Goal: Task Accomplishment & Management: Complete application form

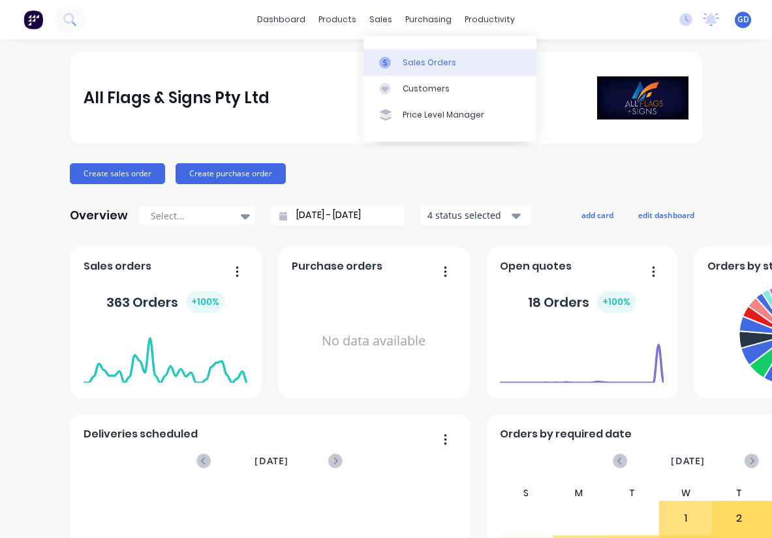
click at [409, 58] on div "Sales Orders" at bounding box center [430, 63] width 54 height 12
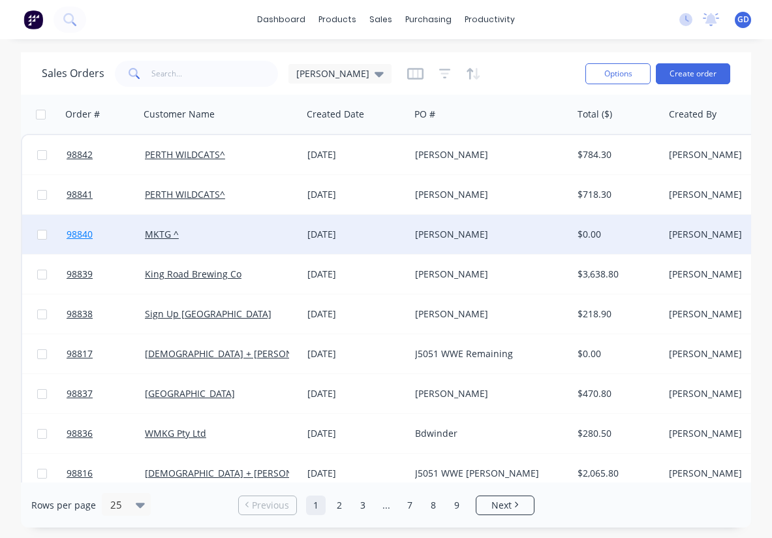
click at [76, 234] on span "98840" at bounding box center [80, 234] width 26 height 13
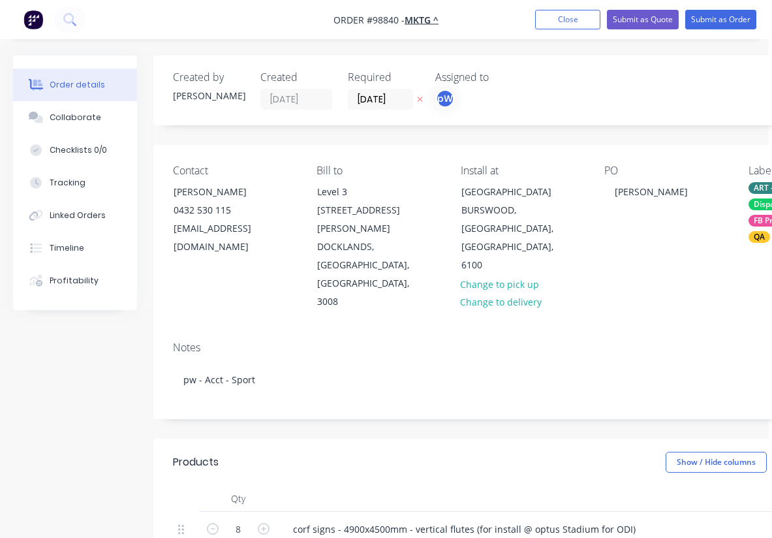
scroll to position [114, 3]
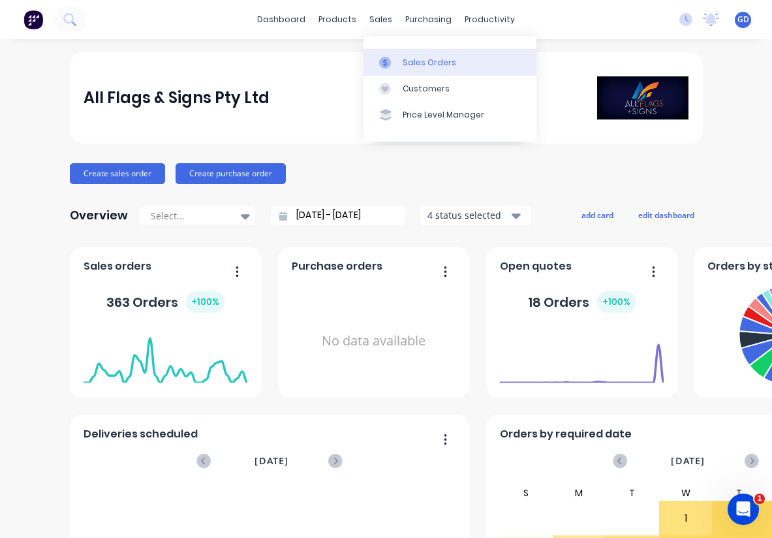
click at [418, 59] on div "Sales Orders" at bounding box center [430, 63] width 54 height 12
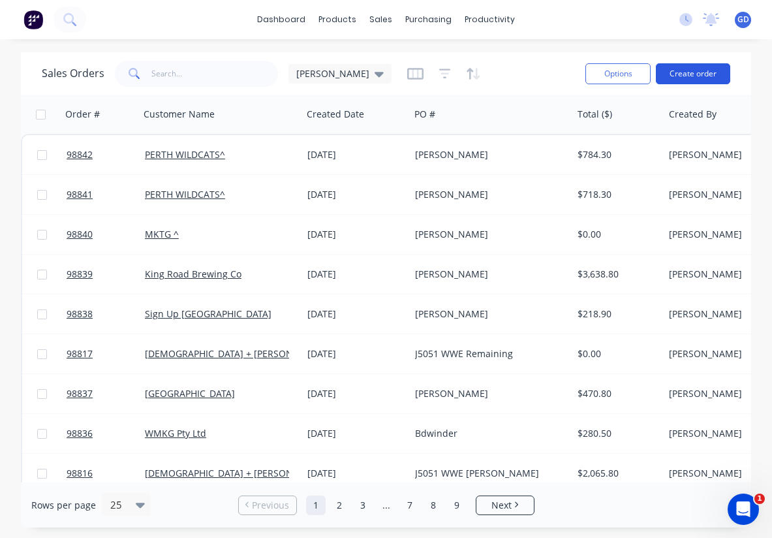
click at [678, 76] on button "Create order" at bounding box center [693, 73] width 74 height 21
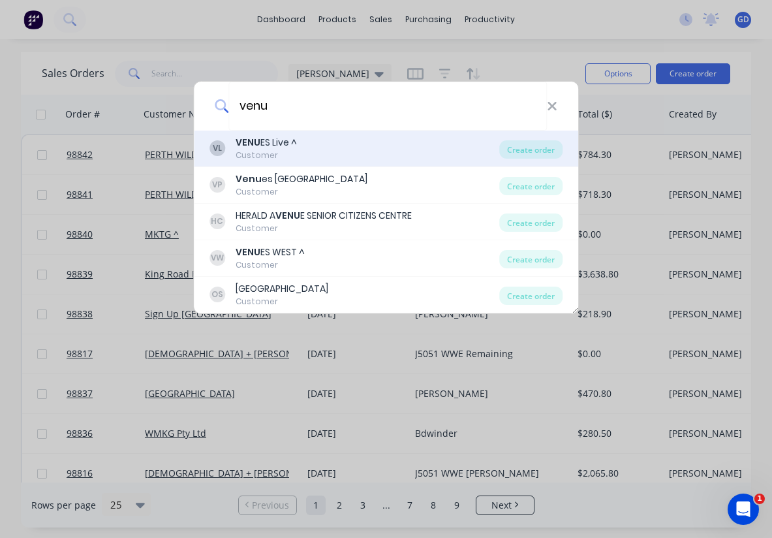
type input "venu"
click at [267, 146] on div "VENU ES Live ^" at bounding box center [266, 143] width 61 height 14
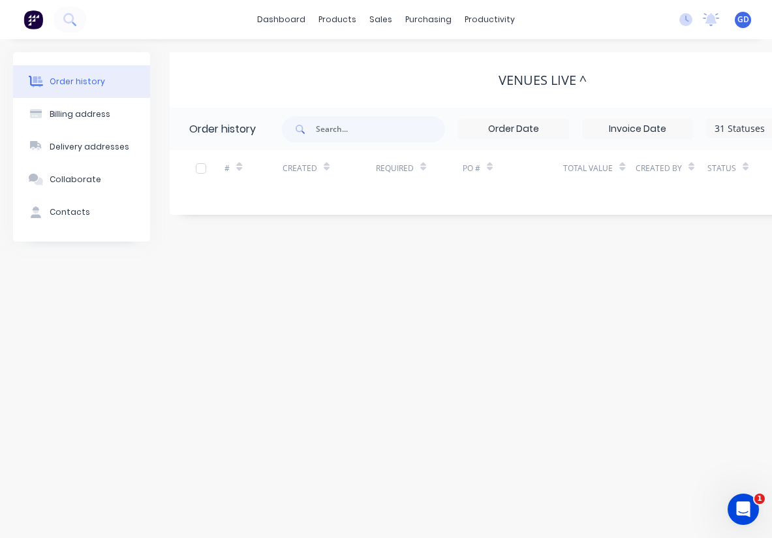
scroll to position [0, 196]
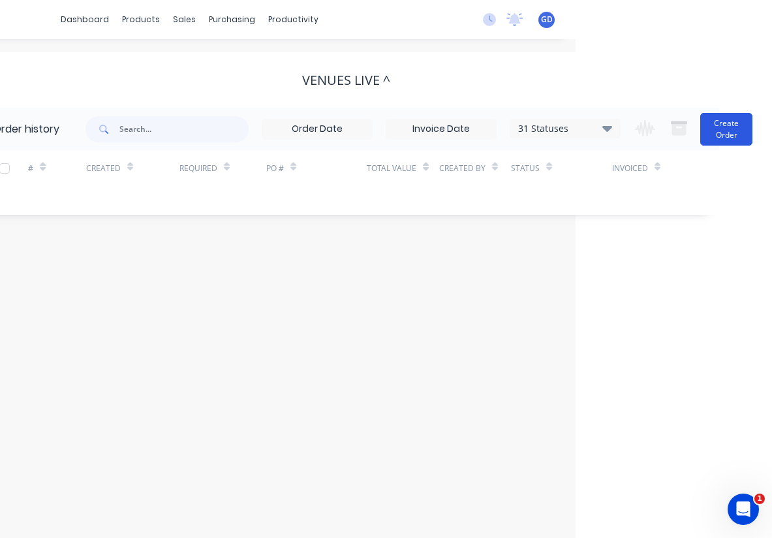
click at [722, 138] on button "Create Order" at bounding box center [726, 129] width 52 height 33
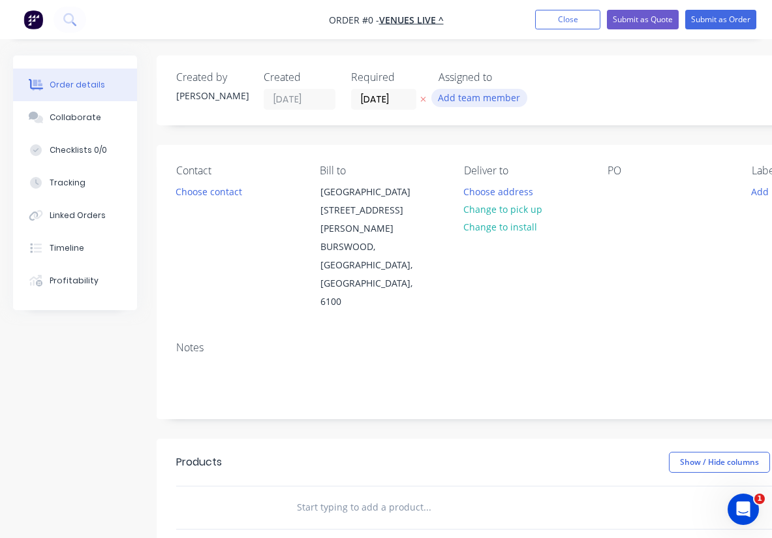
click at [477, 99] on button "Add team member" at bounding box center [479, 98] width 96 height 18
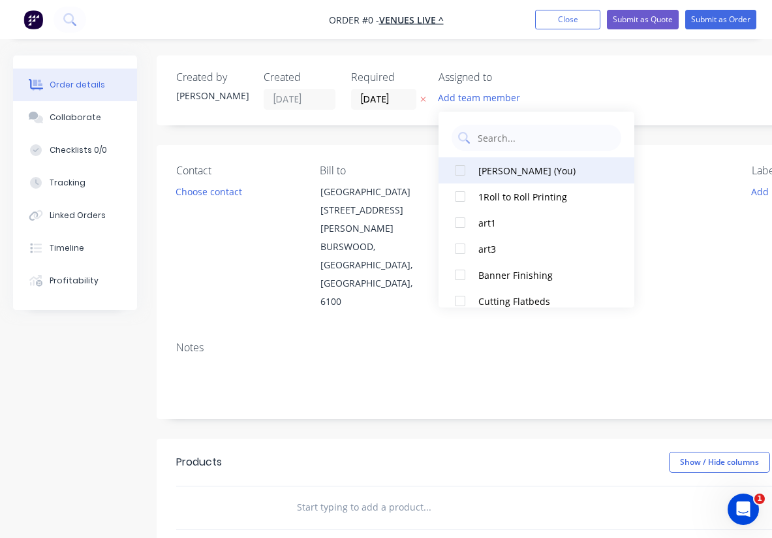
click at [464, 172] on div at bounding box center [460, 170] width 26 height 26
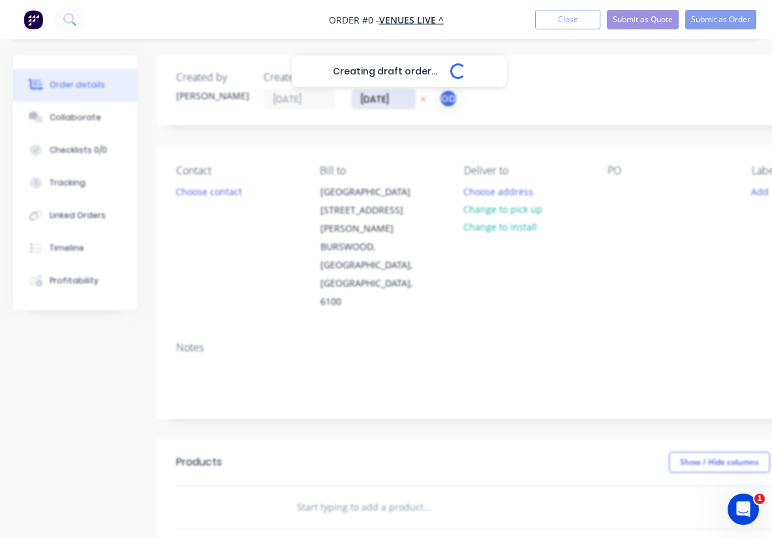
click at [369, 102] on div "Creating draft order... Loading... Order details Collaborate Checklists 0/0 Tra…" at bounding box center [453, 458] width 907 height 807
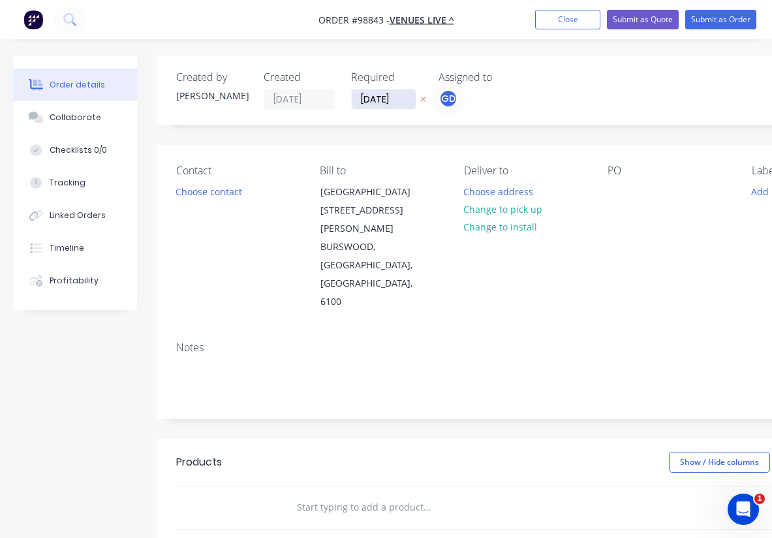
click at [369, 102] on input "[DATE]" at bounding box center [384, 99] width 64 height 20
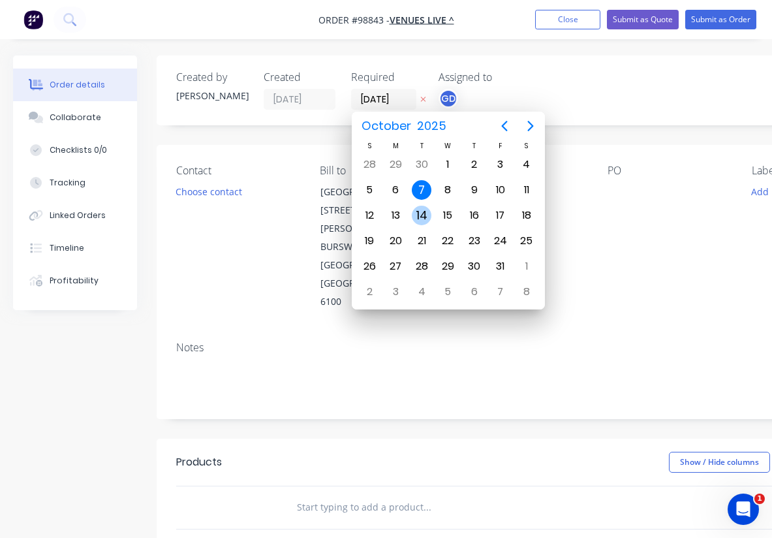
click at [424, 215] on div "14" at bounding box center [422, 216] width 20 height 20
type input "[DATE]"
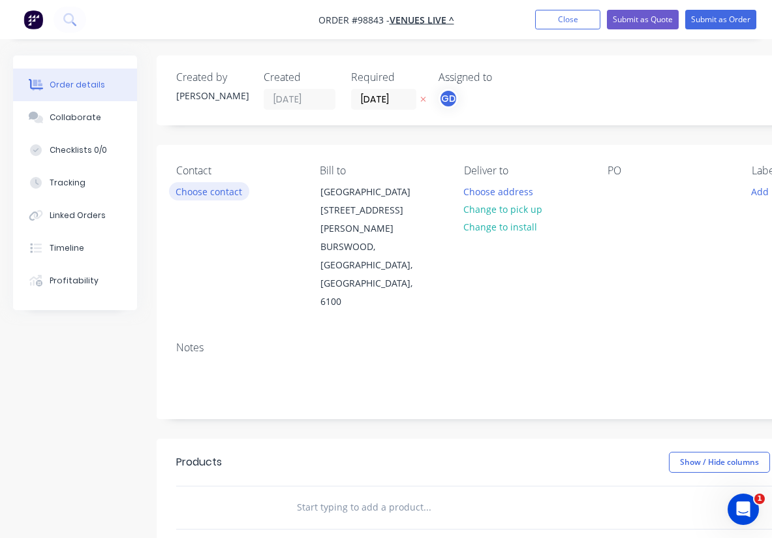
click at [210, 195] on button "Choose contact" at bounding box center [209, 191] width 80 height 18
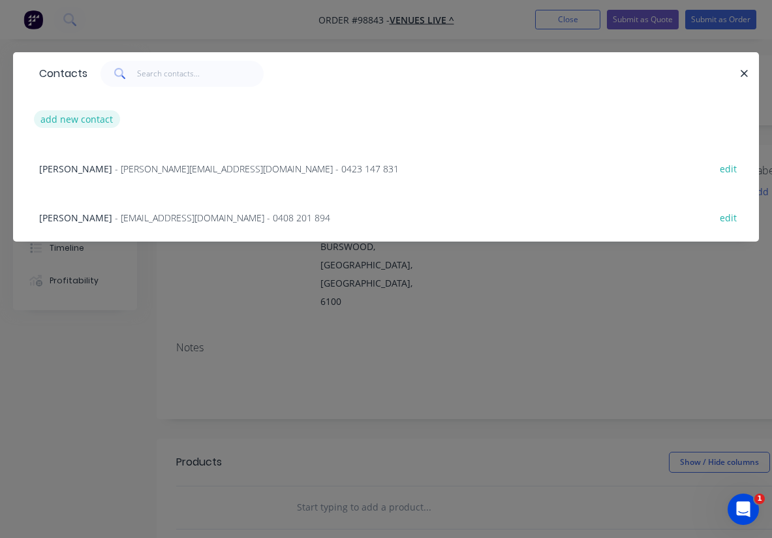
click at [70, 120] on button "add new contact" at bounding box center [77, 119] width 86 height 18
select select "AU"
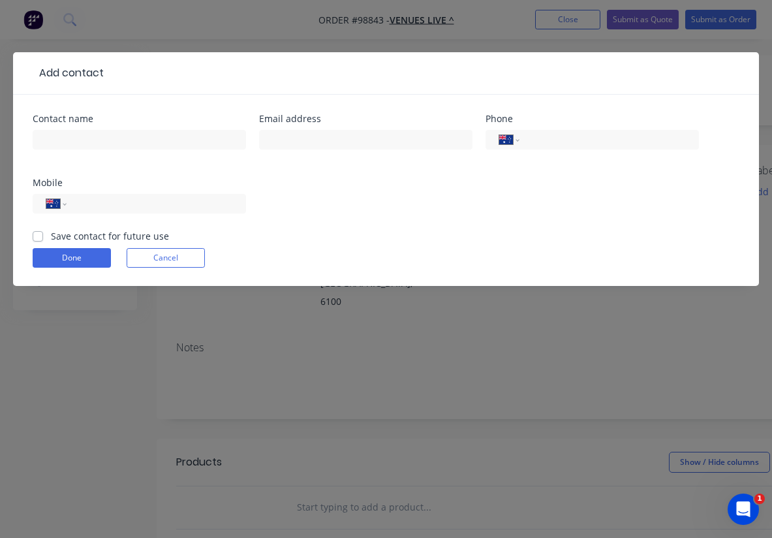
click at [51, 234] on label "Save contact for future use" at bounding box center [110, 236] width 118 height 14
click at [39, 234] on input "Save contact for future use" at bounding box center [38, 235] width 10 height 12
checkbox input "true"
paste input "[EMAIL_ADDRESS][DOMAIN_NAME]"
type input "[EMAIL_ADDRESS][DOMAIN_NAME]"
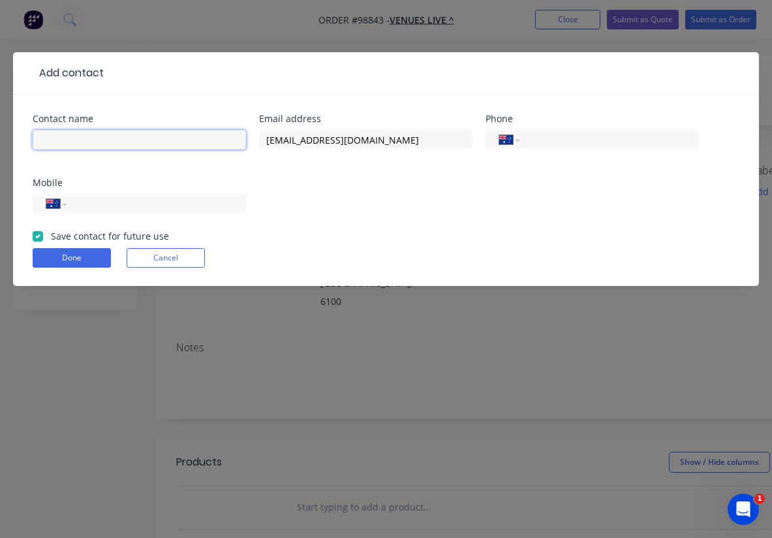
click at [61, 141] on input "text" at bounding box center [139, 140] width 213 height 20
paste input "[PERSON_NAME]"
type input "[PERSON_NAME]"
click at [98, 199] on input "tel" at bounding box center [154, 203] width 157 height 15
paste input "61 411 060 006"
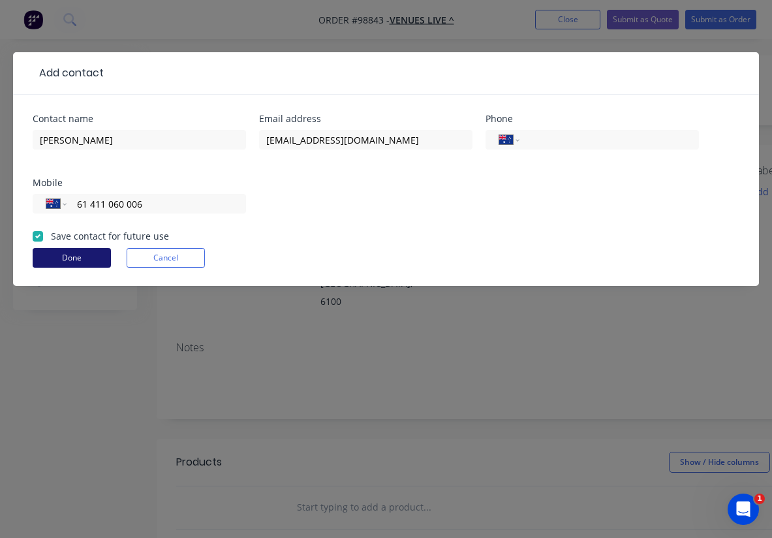
type input "61 411 060 006"
click at [79, 260] on button "Done" at bounding box center [72, 258] width 78 height 20
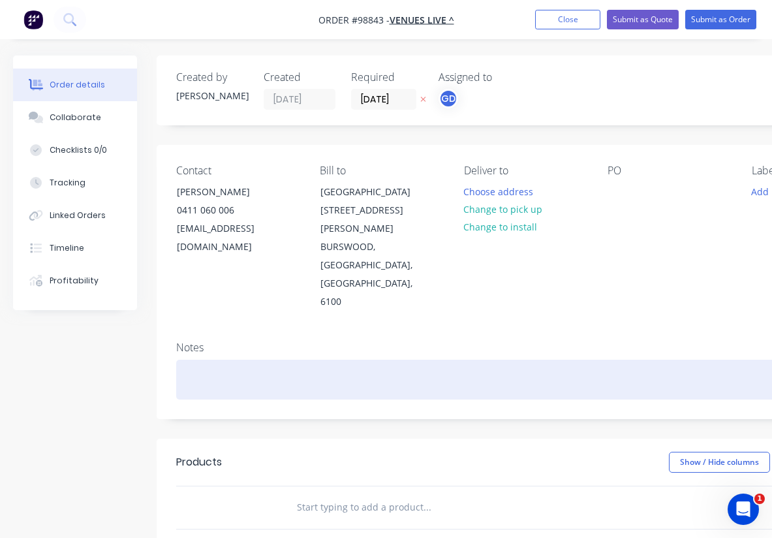
click at [211, 360] on div at bounding box center [525, 380] width 698 height 40
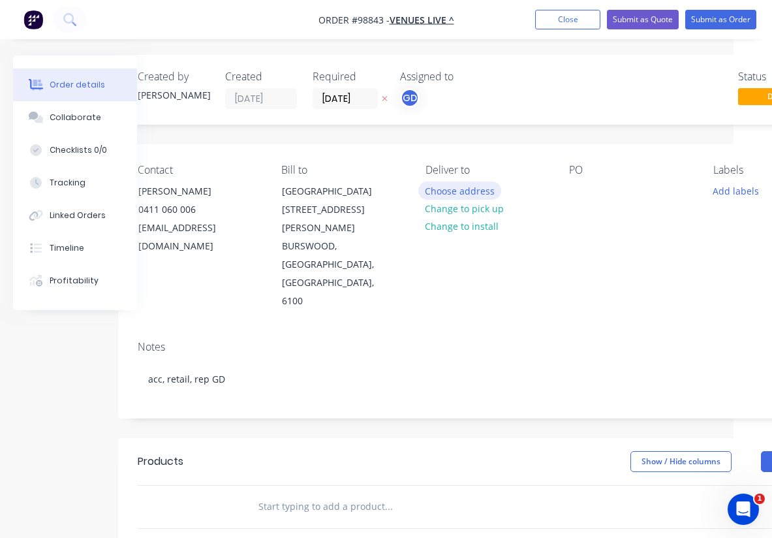
click at [452, 196] on button "Choose address" at bounding box center [460, 190] width 84 height 18
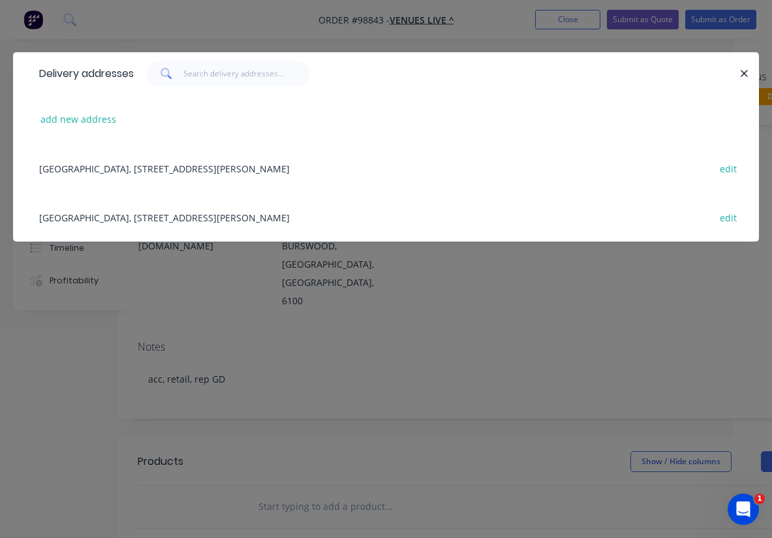
click at [127, 173] on div "[GEOGRAPHIC_DATA], [STREET_ADDRESS][PERSON_NAME] edit" at bounding box center [386, 168] width 707 height 49
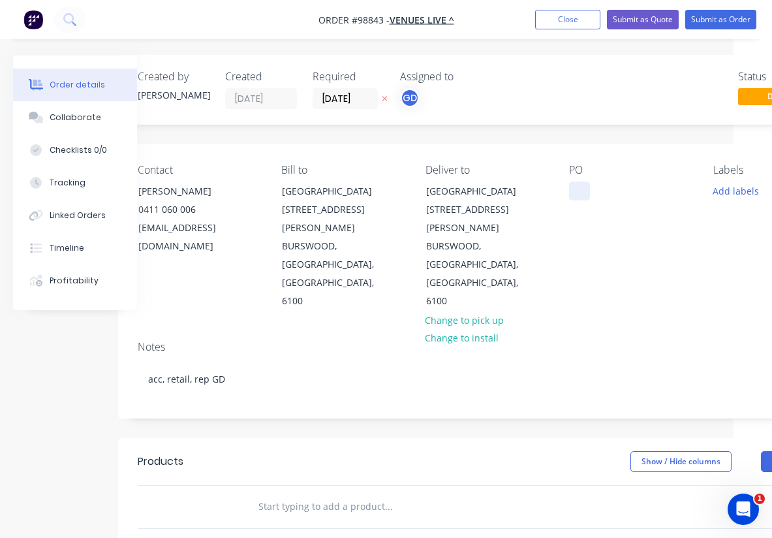
click at [580, 200] on div at bounding box center [579, 190] width 21 height 19
paste div
click at [734, 187] on button "Add labels" at bounding box center [736, 190] width 60 height 18
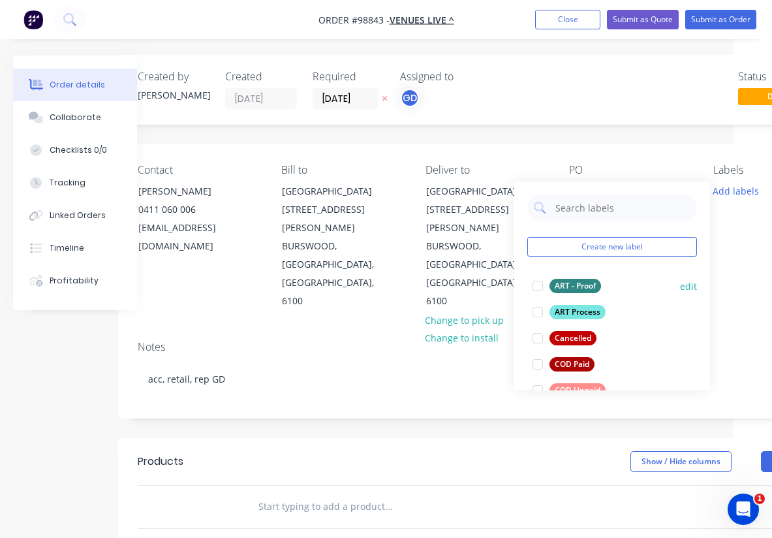
click at [586, 285] on div "ART - Proof" at bounding box center [576, 286] width 52 height 14
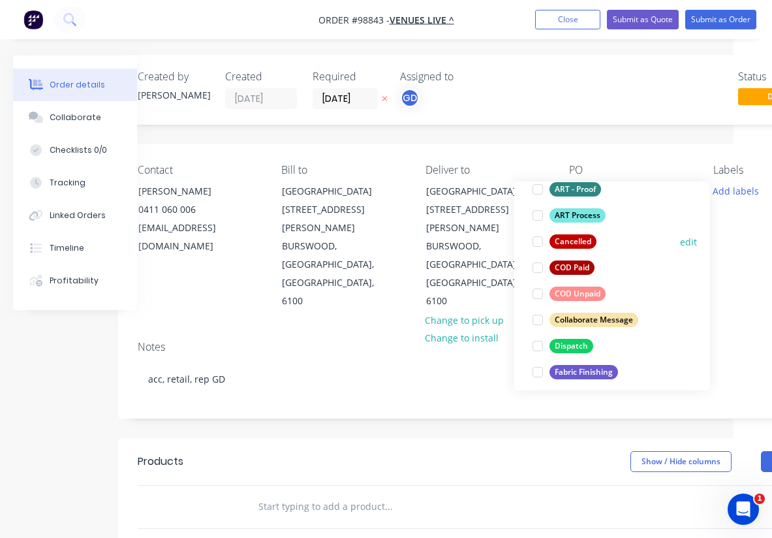
scroll to position [142, 0]
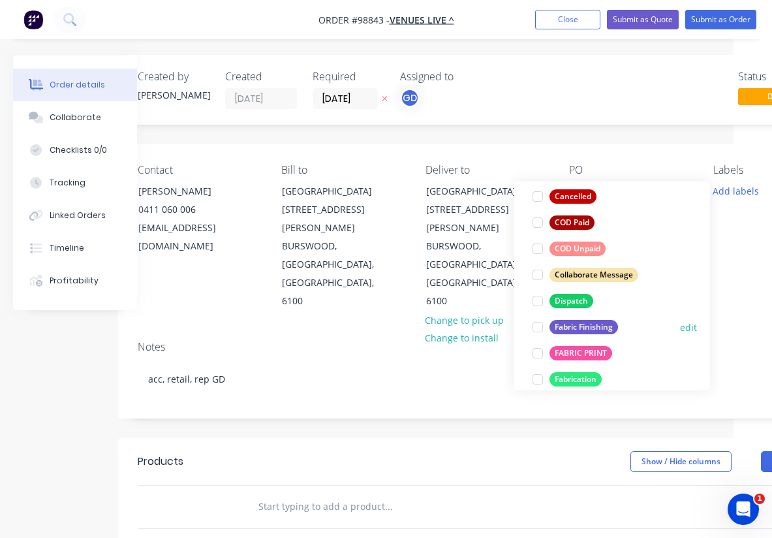
click at [593, 328] on div "Fabric Finishing" at bounding box center [584, 327] width 69 height 14
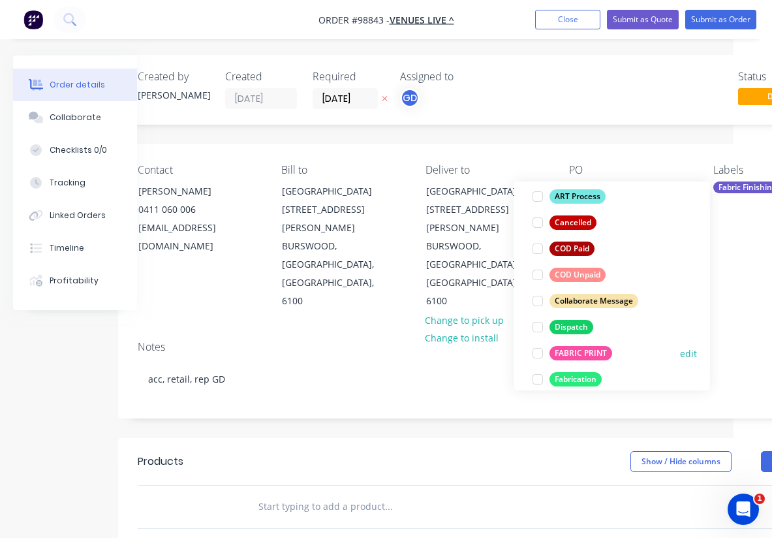
click at [587, 351] on div "FABRIC PRINT" at bounding box center [581, 353] width 63 height 14
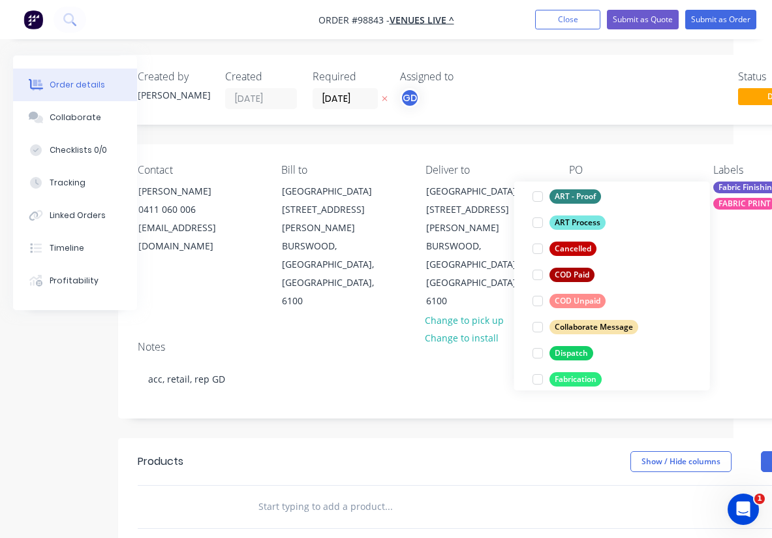
click at [464, 438] on header "Products Show / Hide columns Add product" at bounding box center [487, 461] width 738 height 47
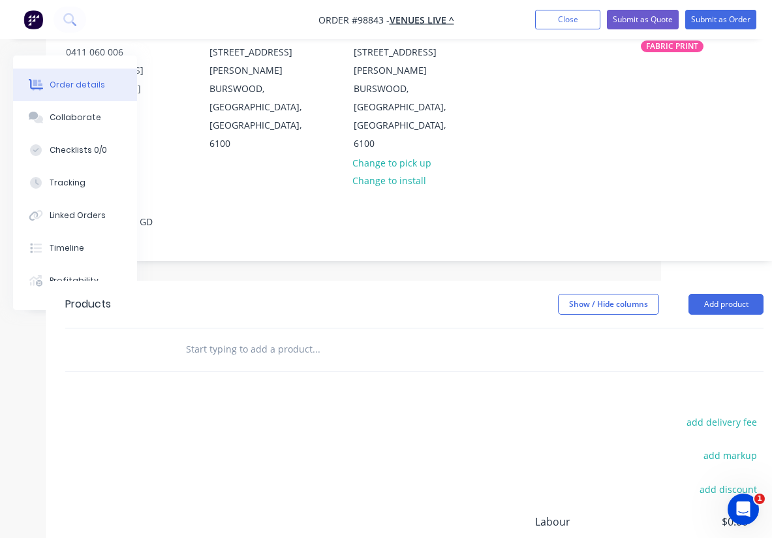
scroll to position [164, 111]
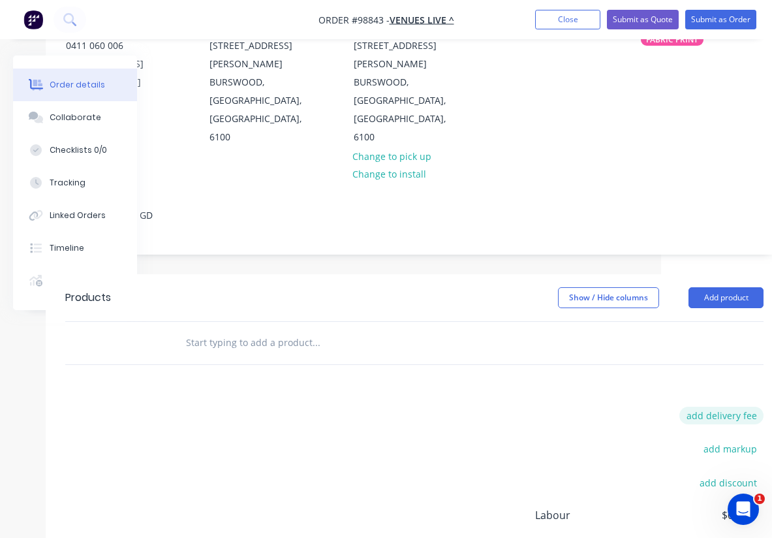
click at [717, 407] on button "add delivery fee" at bounding box center [721, 416] width 84 height 18
type input "55"
click at [526, 407] on div "Delivery fee Delivery fee Delivery fee name (Optional) 55 55 $0 add markup add …" at bounding box center [414, 531] width 698 height 249
click at [198, 330] on input "text" at bounding box center [315, 343] width 261 height 26
click at [210, 330] on input "text" at bounding box center [315, 343] width 261 height 26
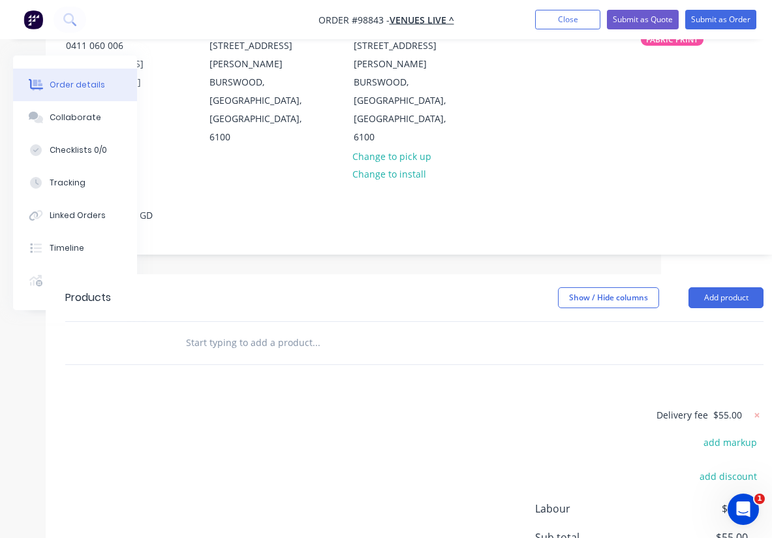
paste input "Qty 4 x New lids BLACK Size of 4 lids fabrics, reinforce stitching please, add …"
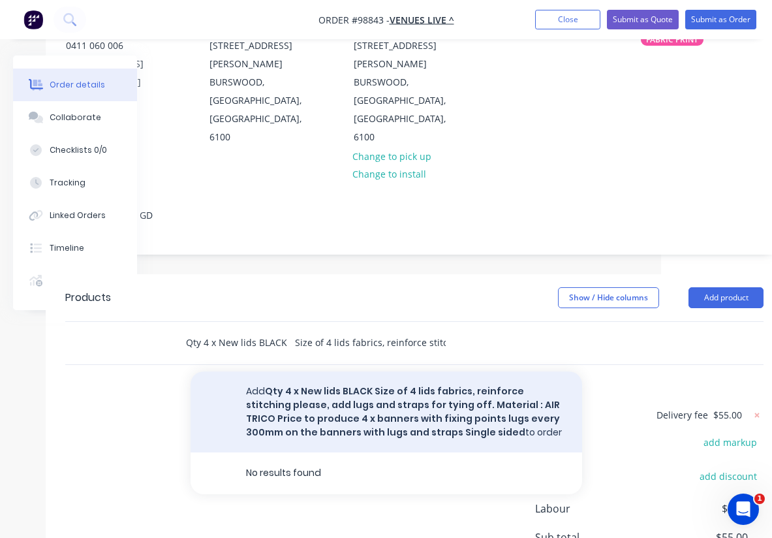
type input "Qty 4 x New lids BLACK Size of 4 lids fabrics, reinforce stitching please, add …"
click at [335, 371] on button "Add Qty 4 x New lids BLACK Size of 4 lids fabrics, reinforce stitching please, …" at bounding box center [387, 411] width 392 height 81
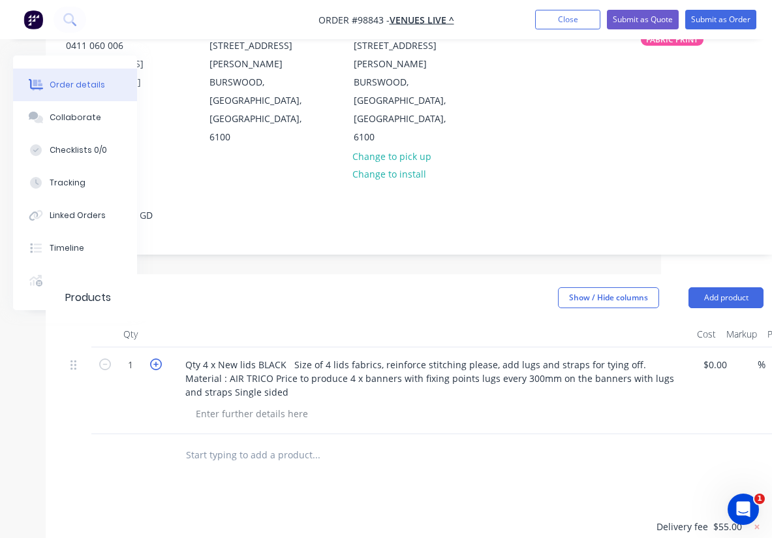
click at [158, 358] on icon "button" at bounding box center [156, 364] width 12 height 12
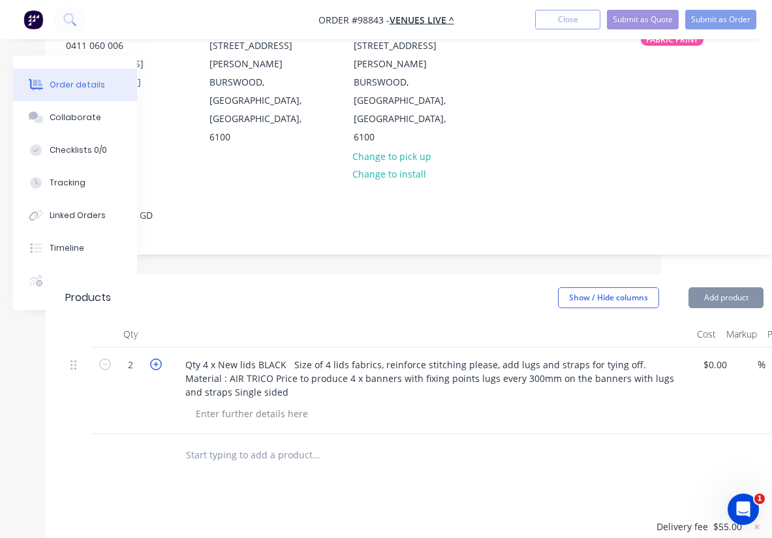
click at [158, 358] on icon "button" at bounding box center [156, 364] width 12 height 12
type input "4"
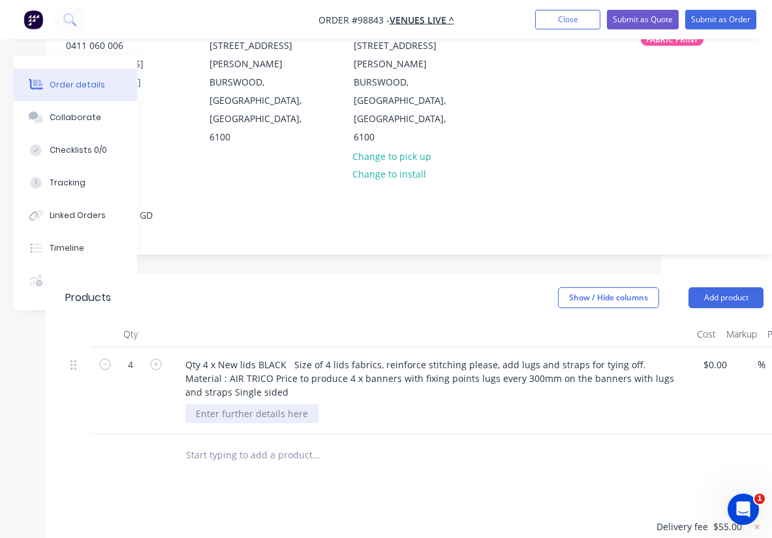
click at [241, 404] on div at bounding box center [251, 413] width 133 height 19
click at [448, 460] on div "Products Show / Hide columns Add product Qty Cost Markup Price Total 4 Qty 4 x …" at bounding box center [415, 528] width 738 height 509
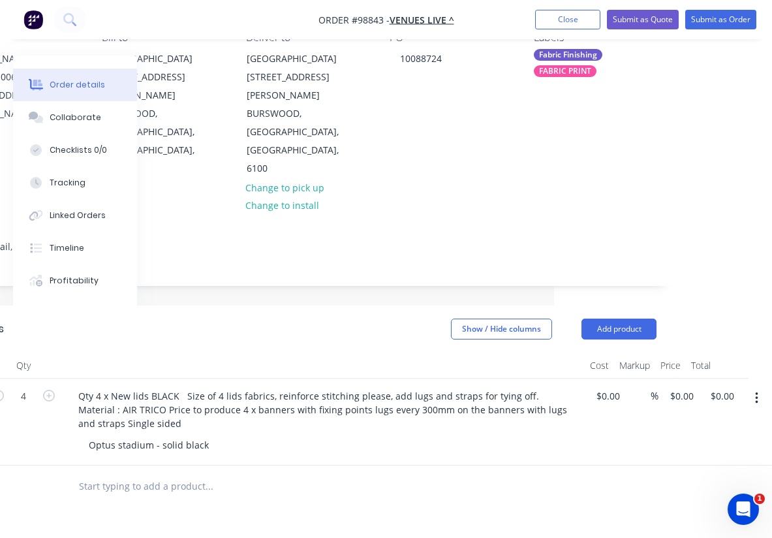
scroll to position [133, 218]
click at [723, 386] on input "0.00" at bounding box center [724, 395] width 30 height 19
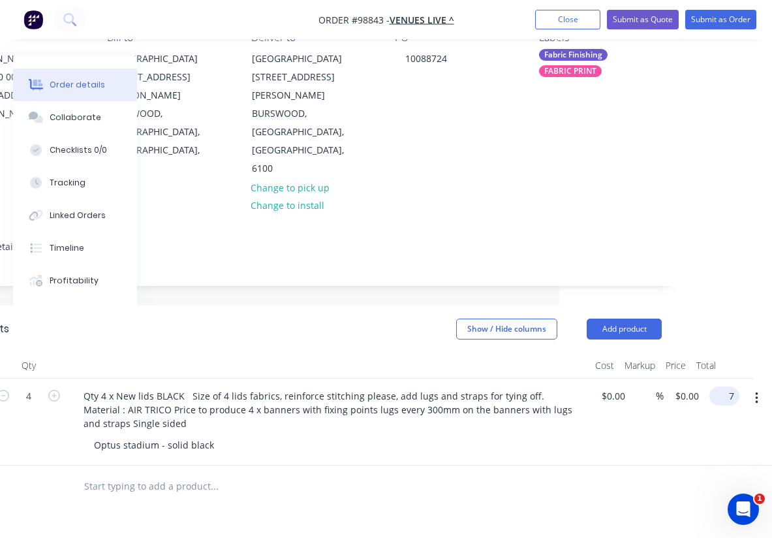
scroll to position [133, 203]
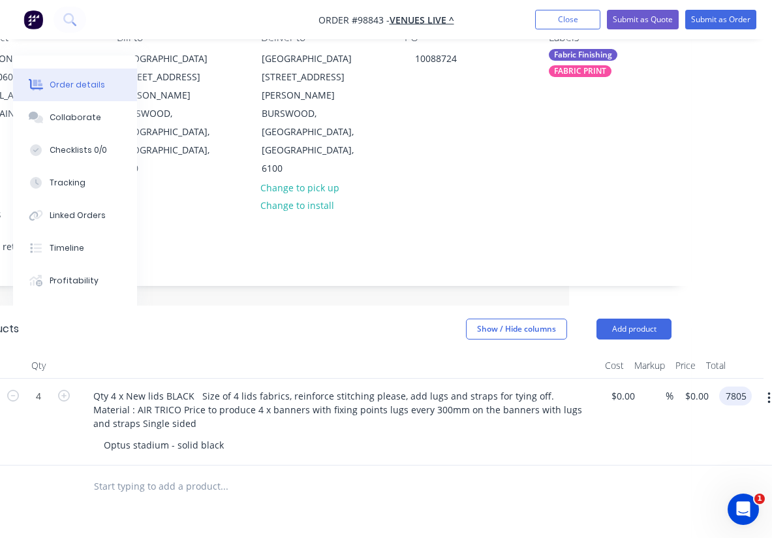
type input "7805"
type input "$1,951.25"
type input "$7,805.00"
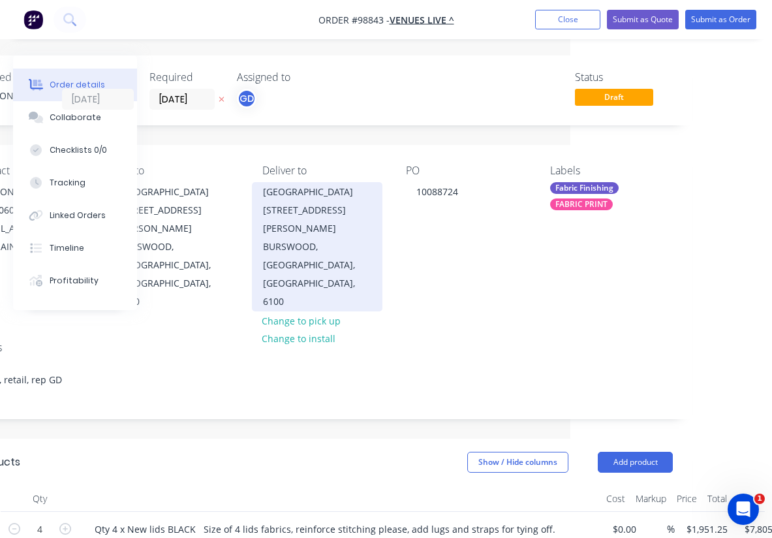
scroll to position [0, 202]
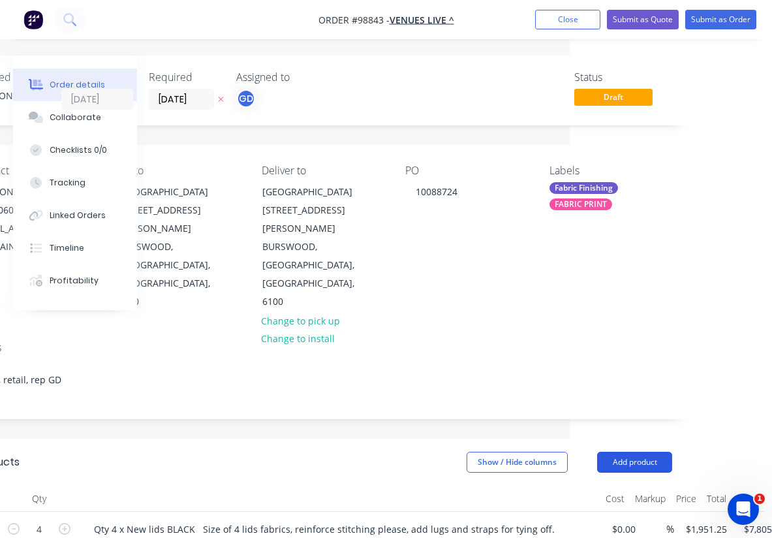
click at [621, 452] on button "Add product" at bounding box center [634, 462] width 75 height 21
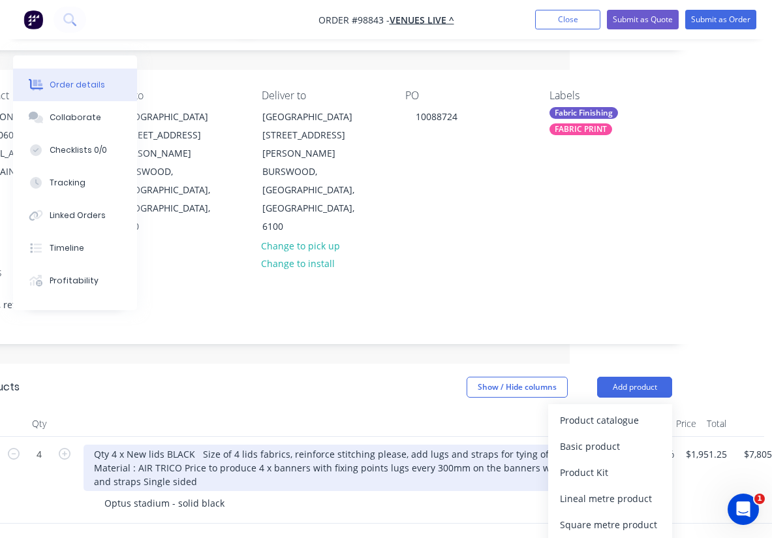
scroll to position [140, 202]
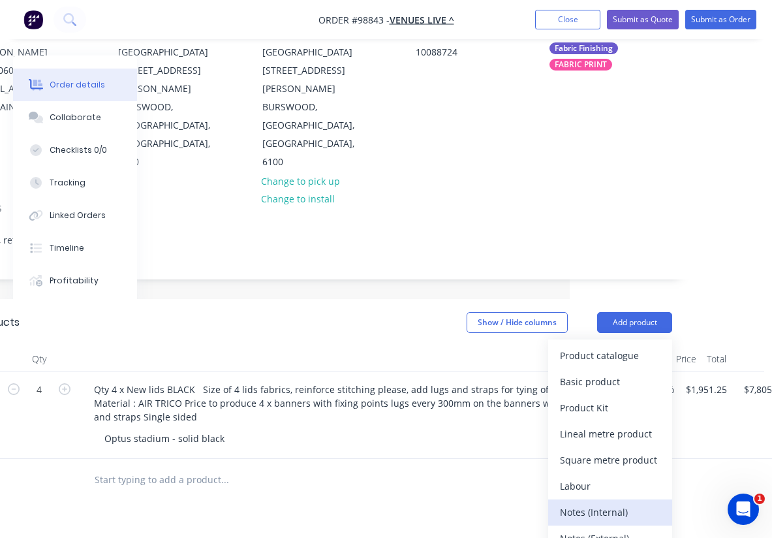
click at [612, 503] on div "Notes (Internal)" at bounding box center [610, 512] width 101 height 19
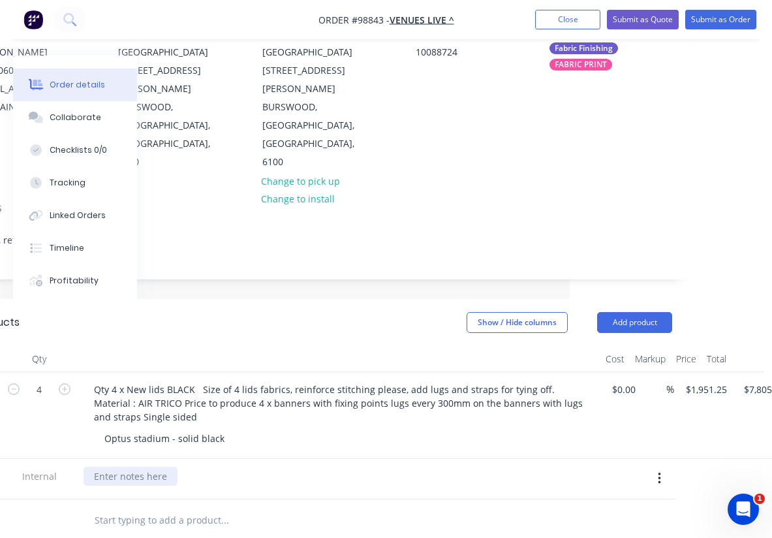
click at [144, 467] on div at bounding box center [131, 476] width 94 height 19
click at [142, 467] on div "delivery to Optus stadium security" at bounding box center [170, 476] width 172 height 19
click at [251, 467] on div "delivery to Optus stadium security" at bounding box center [170, 476] width 172 height 19
click at [317, 507] on input "text" at bounding box center [224, 520] width 261 height 26
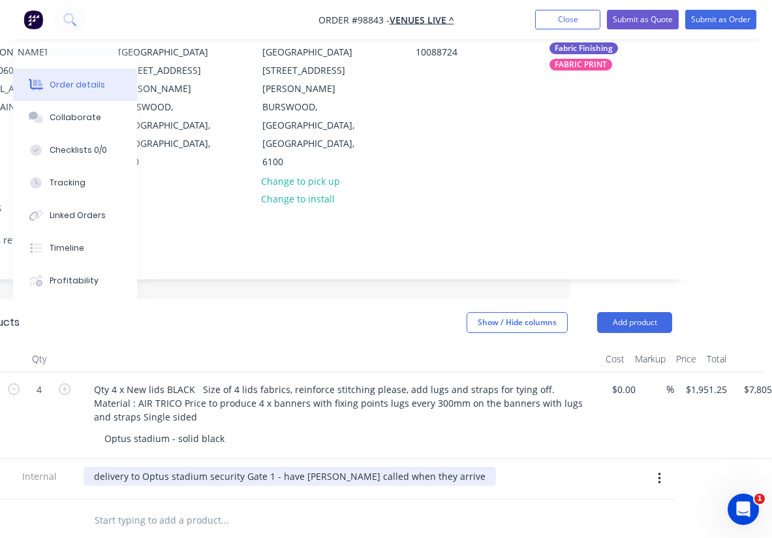
click at [332, 467] on div "delivery to Optus stadium security Gate 1 - have [PERSON_NAME] called when they…" at bounding box center [290, 476] width 413 height 19
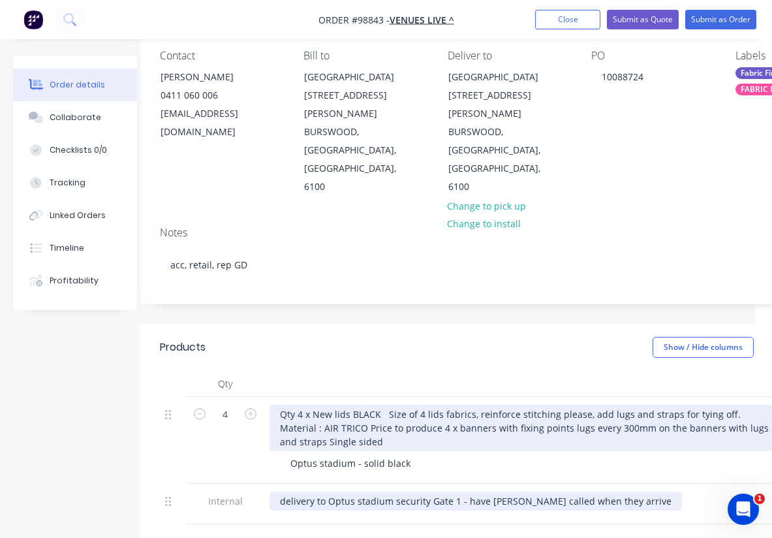
scroll to position [116, 16]
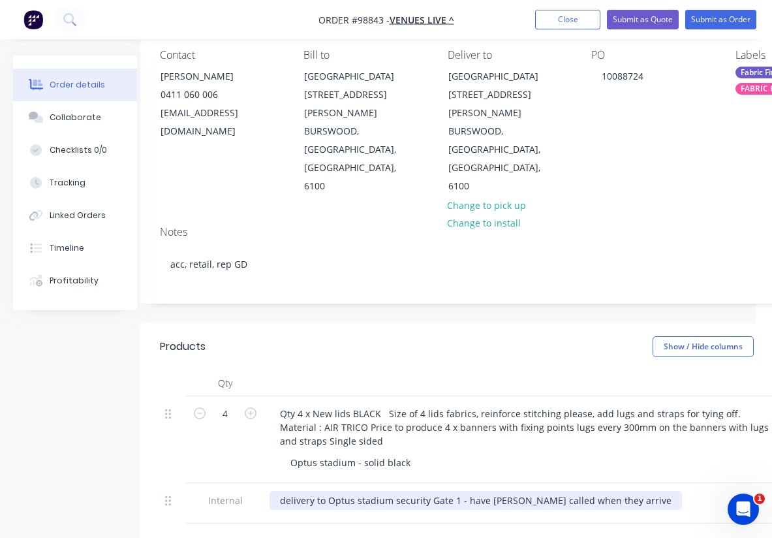
click at [626, 491] on div "delivery to Optus stadium security Gate 1 - have [PERSON_NAME] called when they…" at bounding box center [476, 500] width 413 height 19
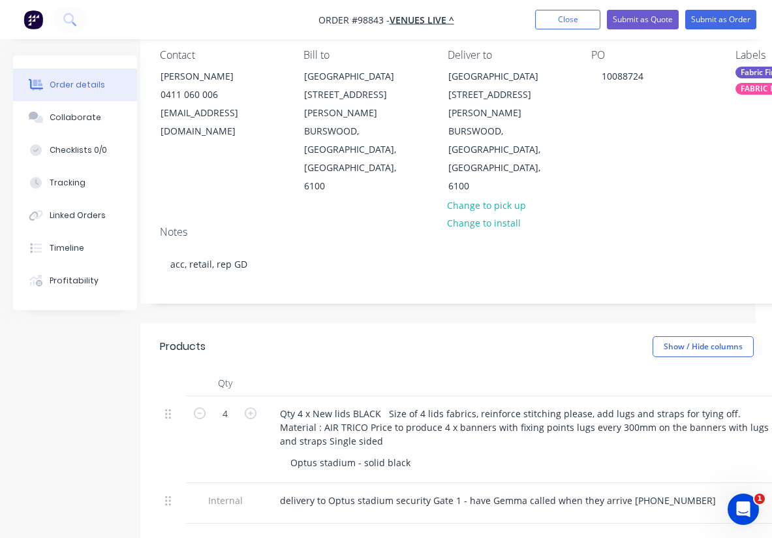
click at [627, 215] on div "Notes acc, retail, rep GD" at bounding box center [509, 258] width 738 height 87
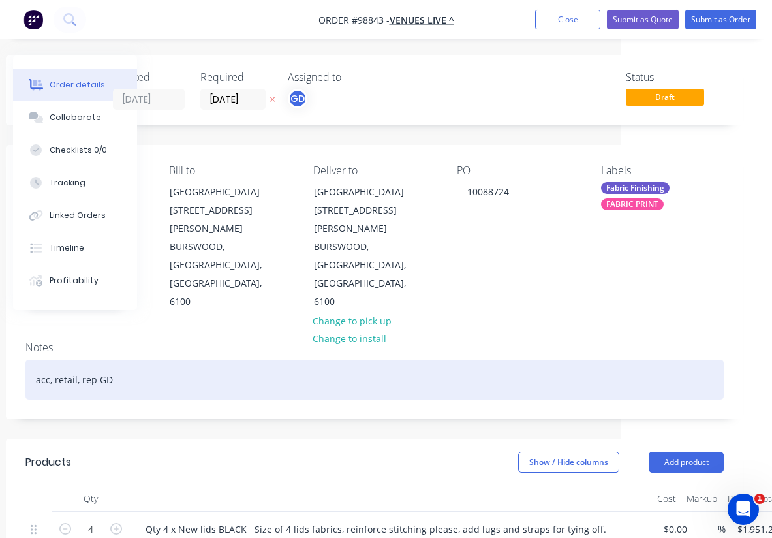
scroll to position [0, 171]
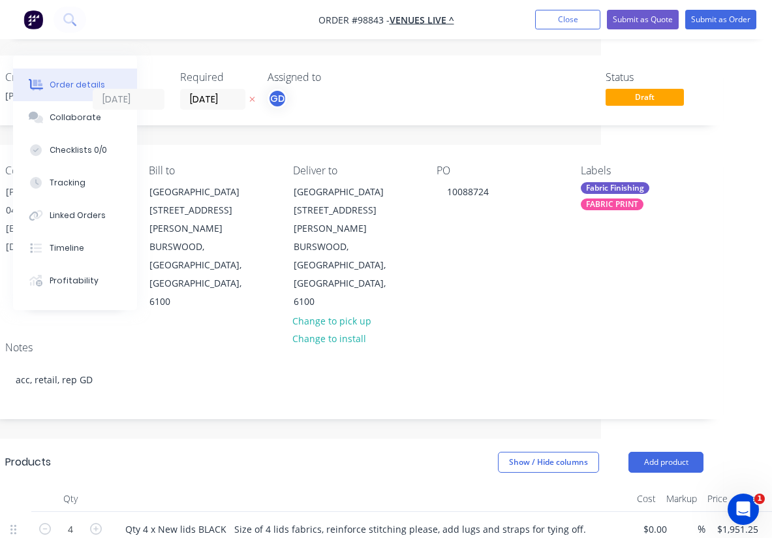
click at [612, 189] on div "Fabric Finishing" at bounding box center [615, 188] width 69 height 12
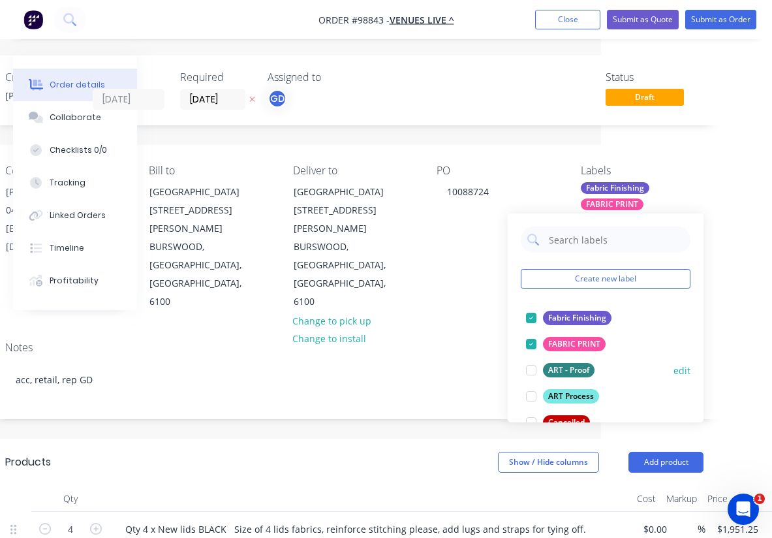
click at [534, 368] on div at bounding box center [531, 370] width 26 height 26
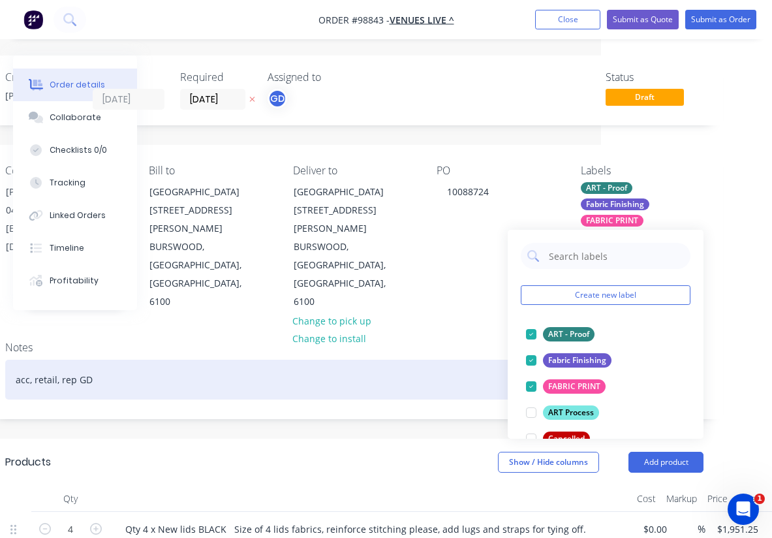
click at [428, 360] on div "acc, retail, rep GD" at bounding box center [354, 380] width 698 height 40
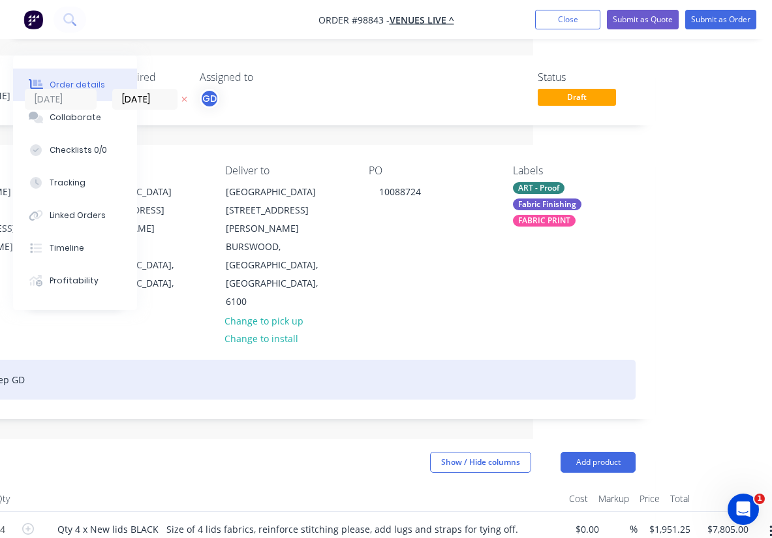
scroll to position [0, 253]
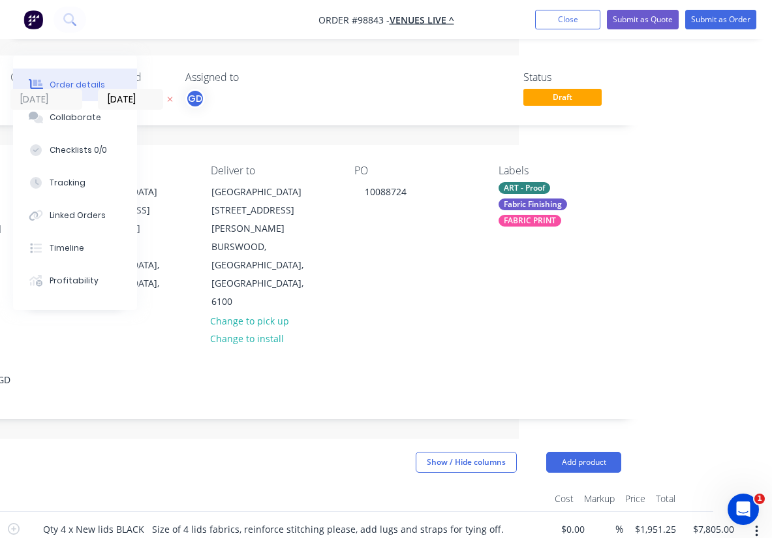
click at [524, 183] on div "ART - Proof" at bounding box center [525, 188] width 52 height 12
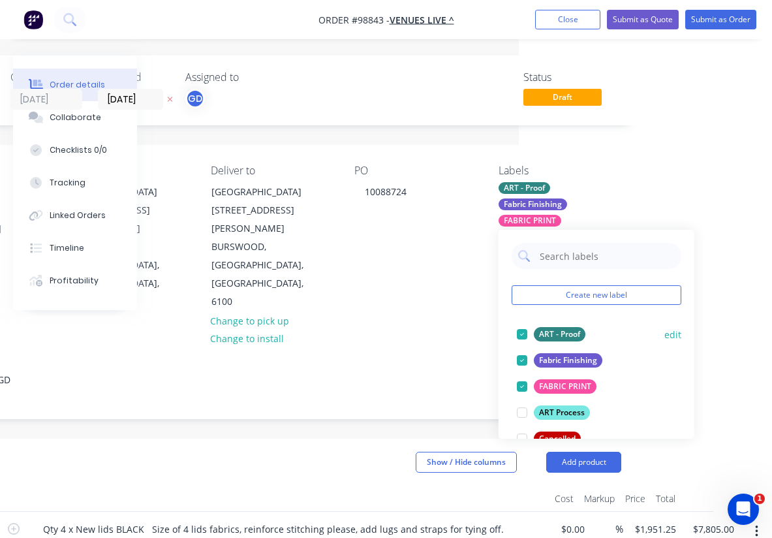
click at [522, 332] on div at bounding box center [522, 334] width 26 height 26
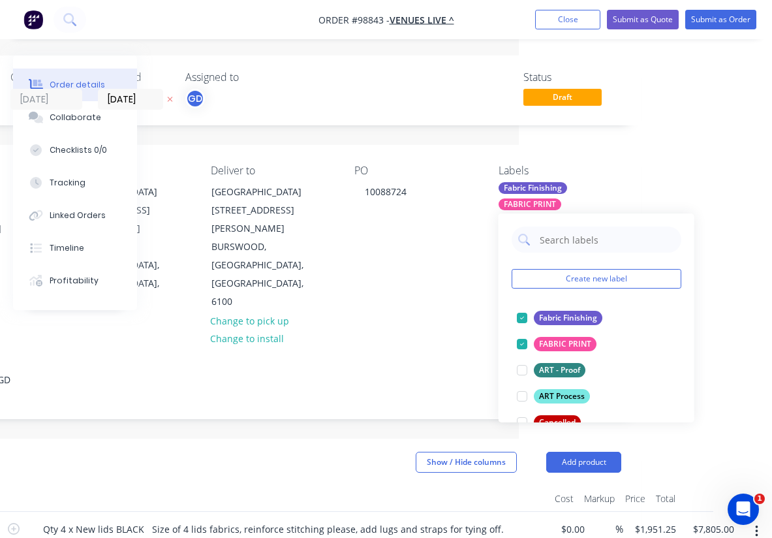
click at [355, 452] on div "Show / Hide columns Add product" at bounding box center [346, 462] width 550 height 21
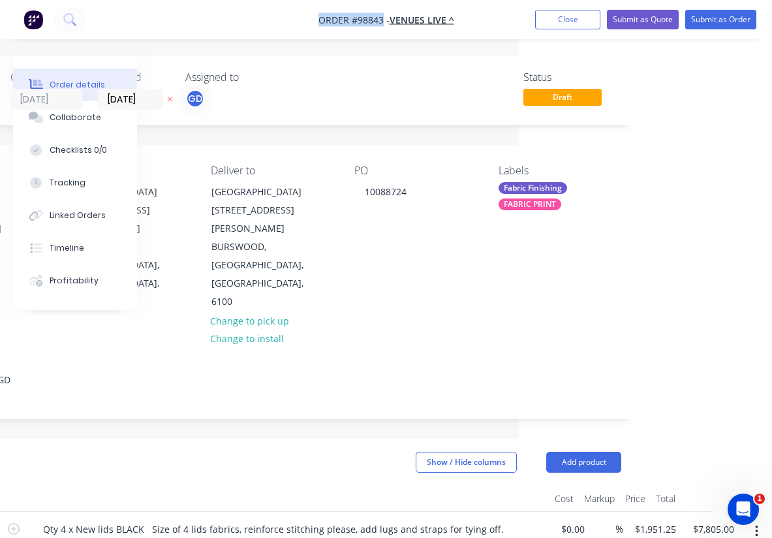
drag, startPoint x: 311, startPoint y: 16, endPoint x: 382, endPoint y: 19, distance: 70.6
click at [382, 19] on nav "Order #98843 - VENUES Live ^ Add product Close Submit as Quote Submit as Order" at bounding box center [386, 19] width 772 height 39
copy span "Order #98843"
click at [556, 19] on button "Close" at bounding box center [567, 20] width 65 height 20
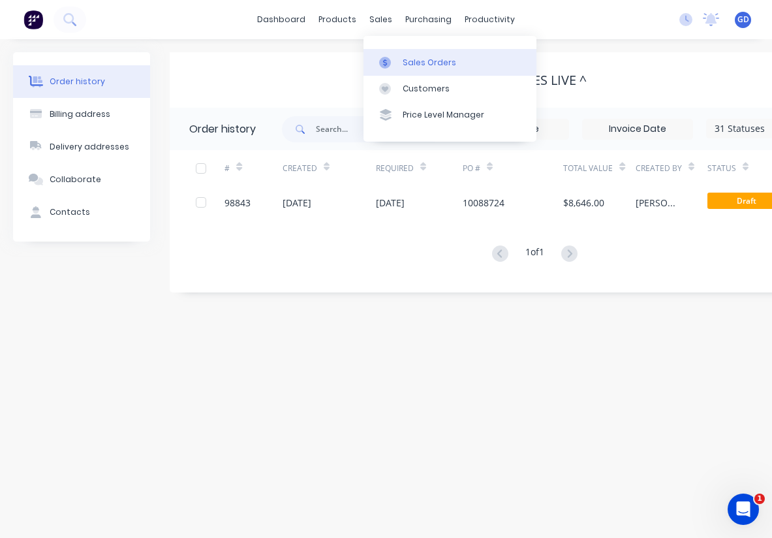
click at [416, 57] on div "Sales Orders" at bounding box center [430, 63] width 54 height 12
